Goal: Browse casually

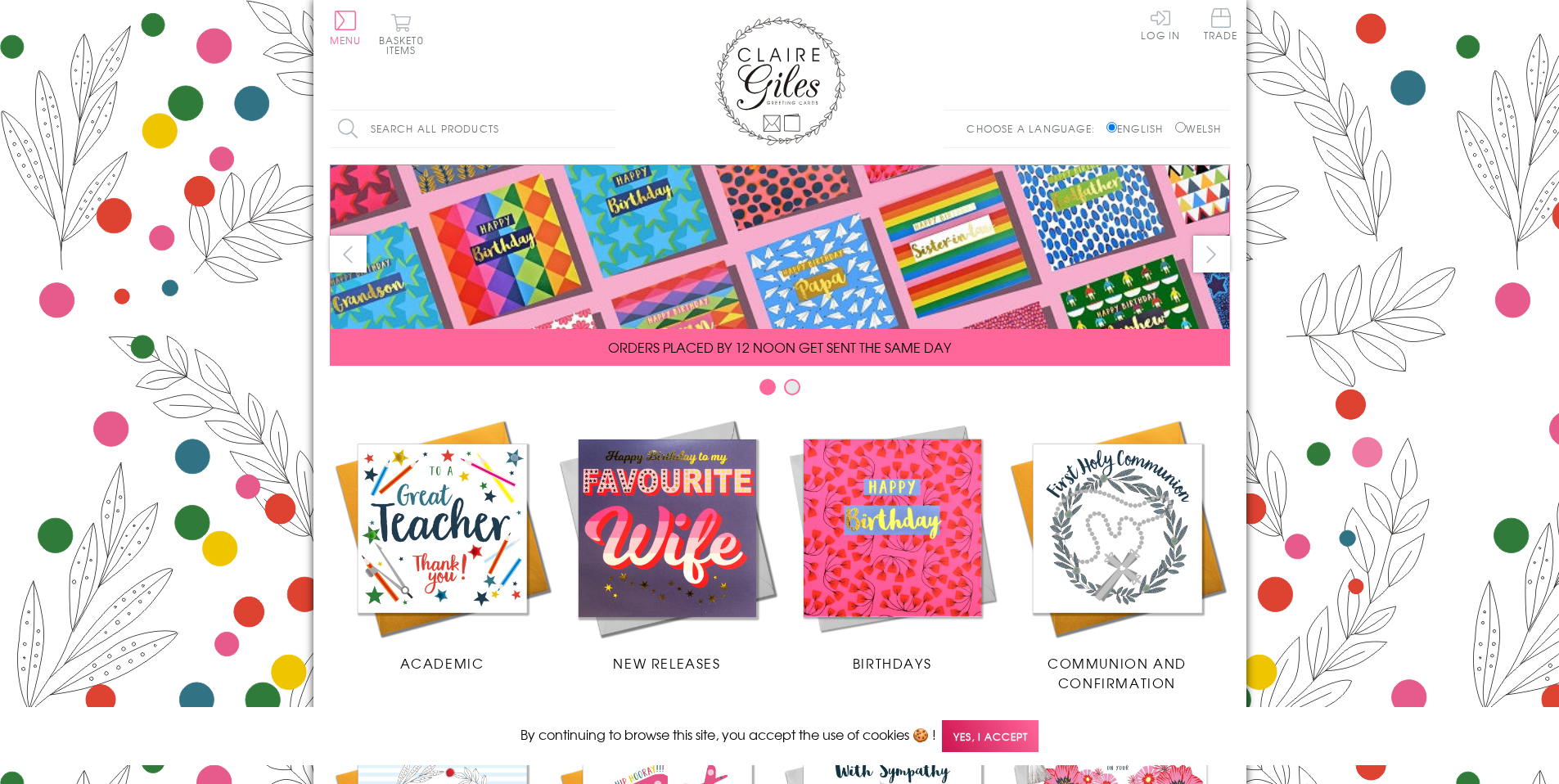
scroll to position [648, 0]
